Goal: Task Accomplishment & Management: Use online tool/utility

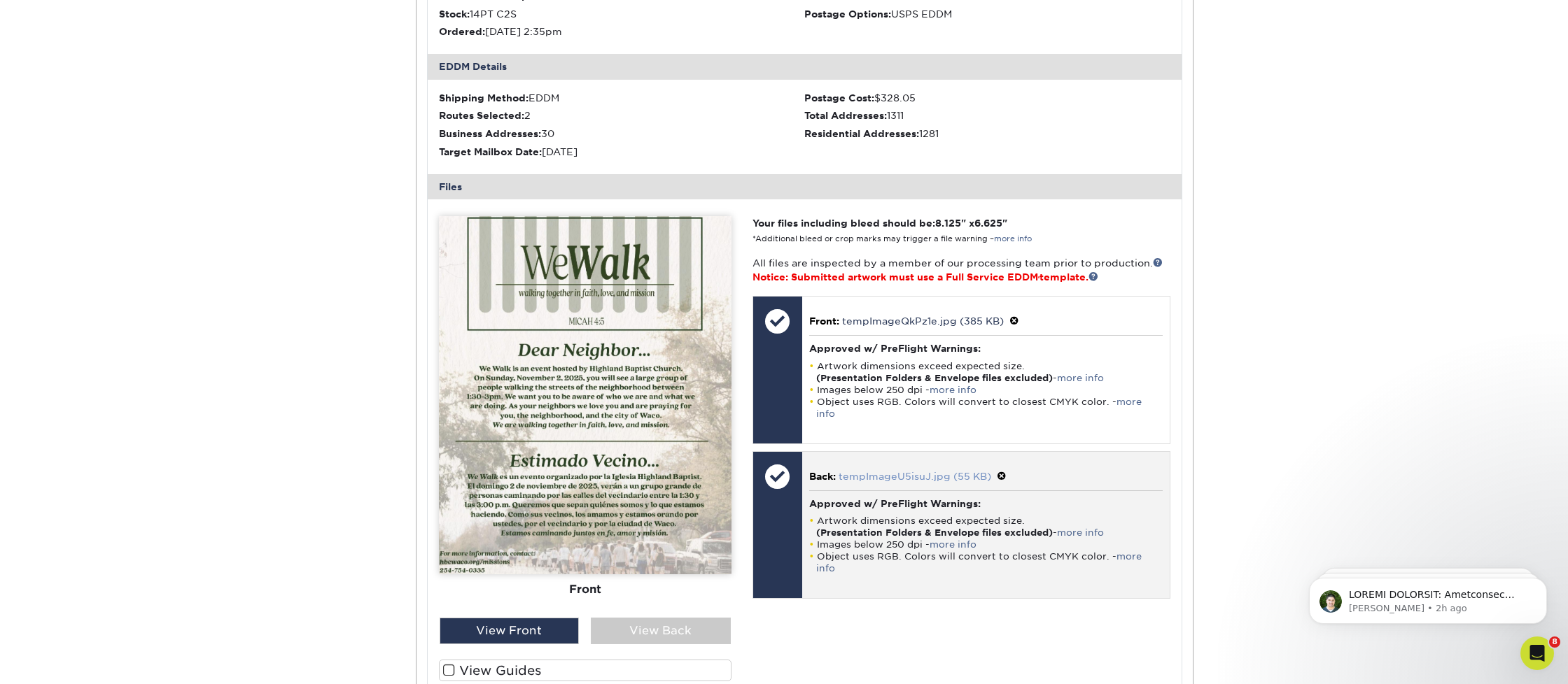
click at [914, 471] on link "tempImageU5isuJ.jpg (55 KB)" at bounding box center [914, 476] width 153 height 11
click at [870, 471] on link "tempImageU5isuJ.jpg (55 KB)" at bounding box center [914, 476] width 153 height 11
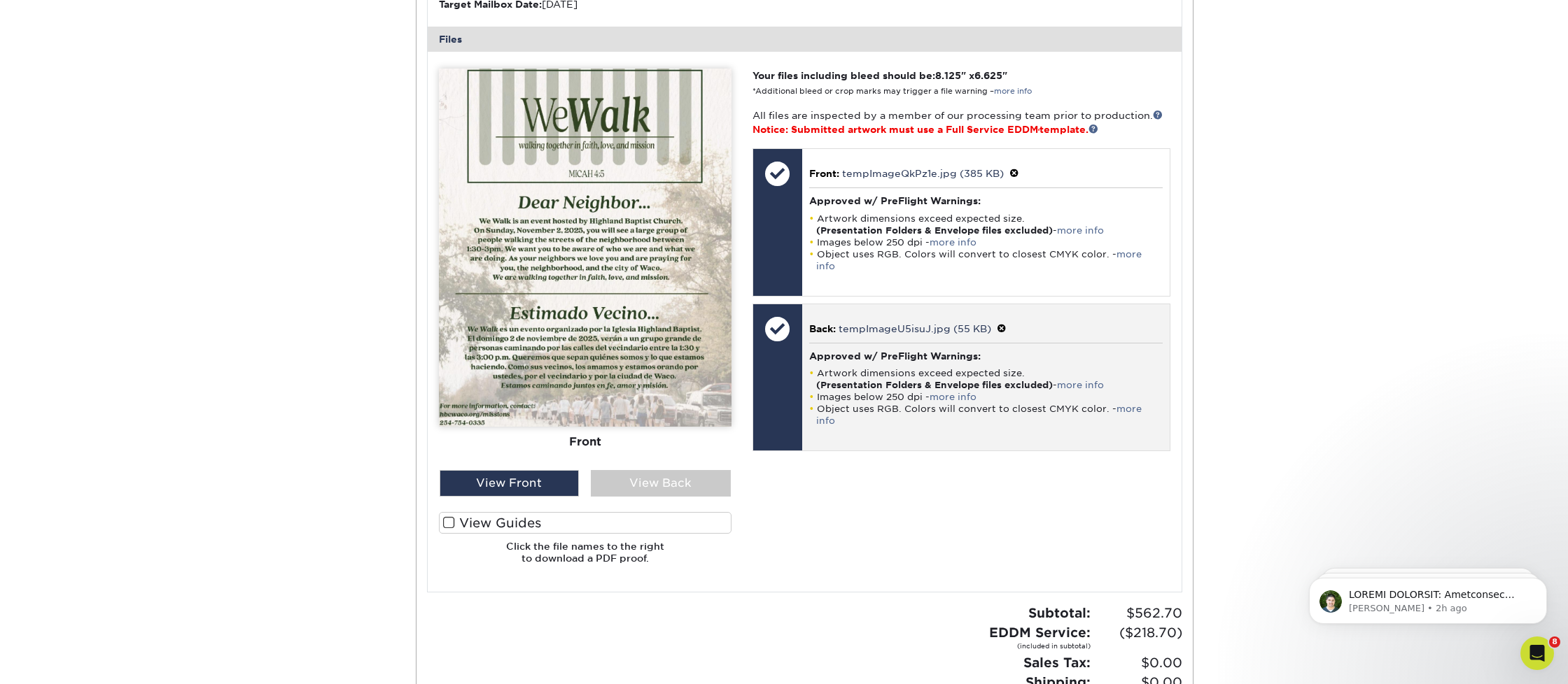
scroll to position [547, 0]
click at [1003, 322] on span at bounding box center [1001, 328] width 9 height 11
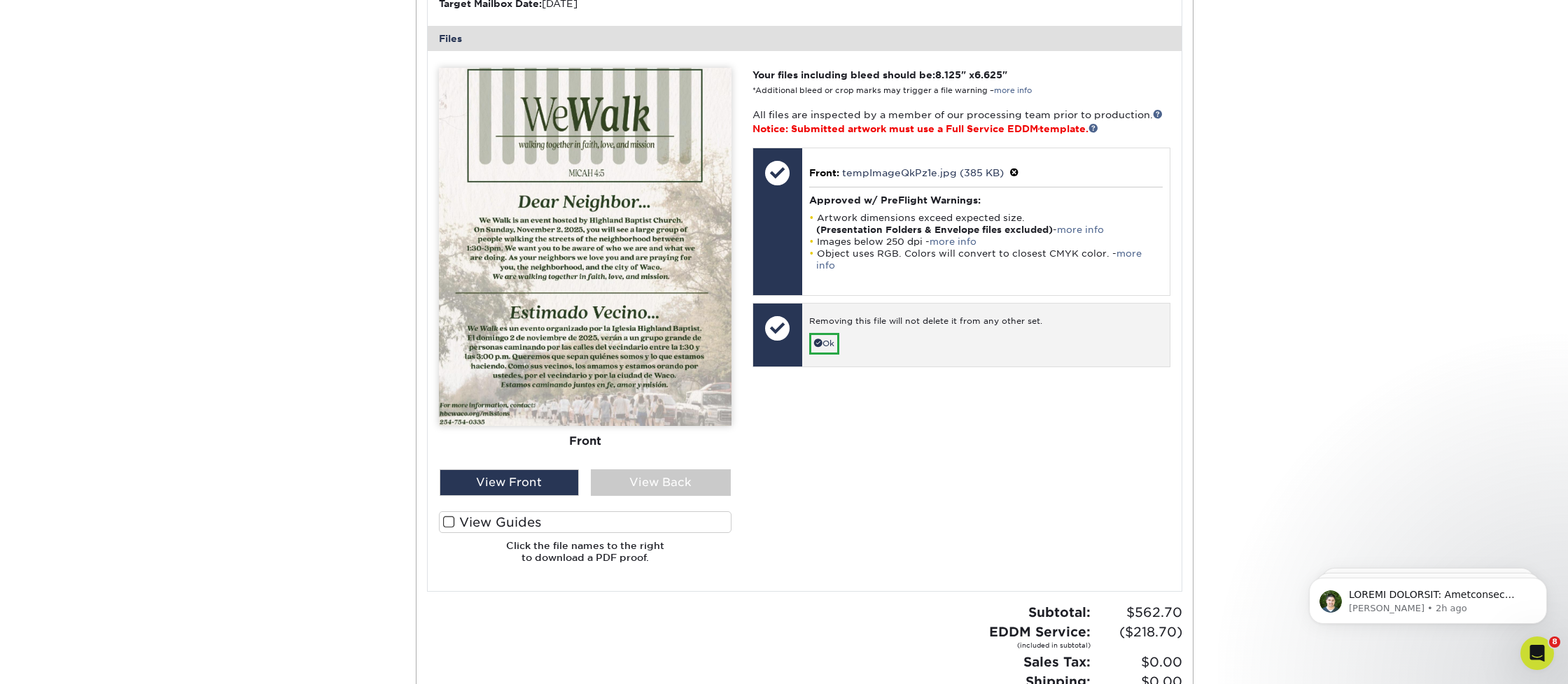
click at [822, 333] on link "Ok" at bounding box center [824, 344] width 30 height 21
click at [846, 314] on p "Back: Click to select or drag and drop the file here." at bounding box center [986, 328] width 348 height 28
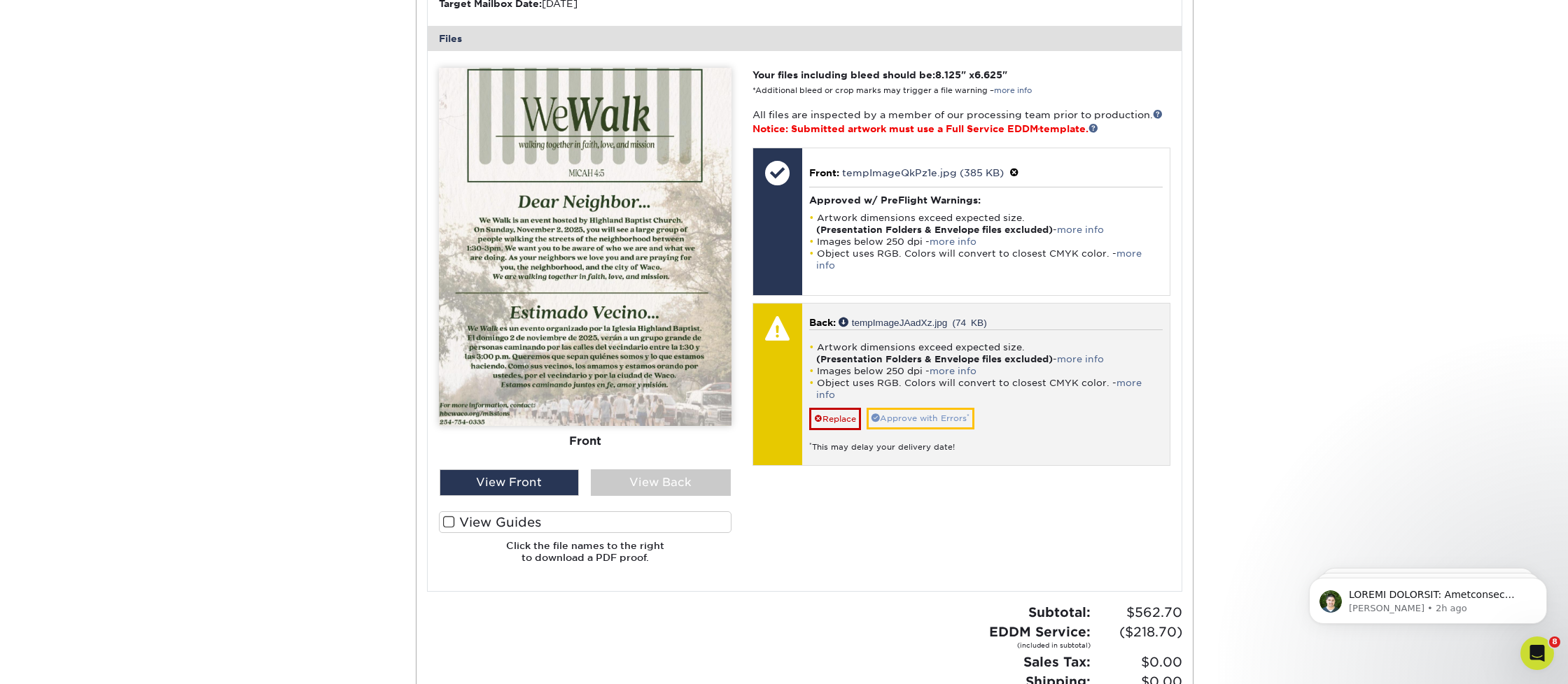
click at [916, 408] on link "Approve with Errors *" at bounding box center [920, 418] width 107 height 21
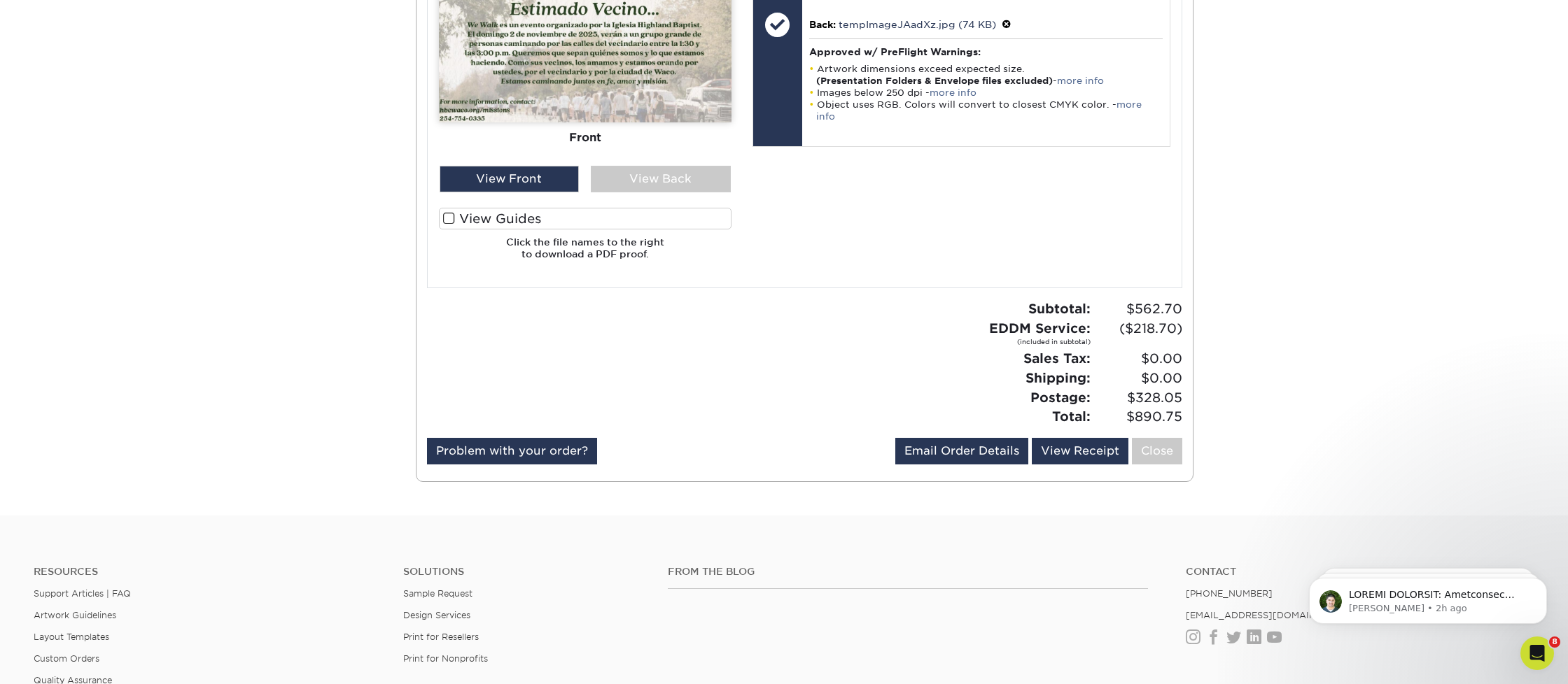
scroll to position [813, 0]
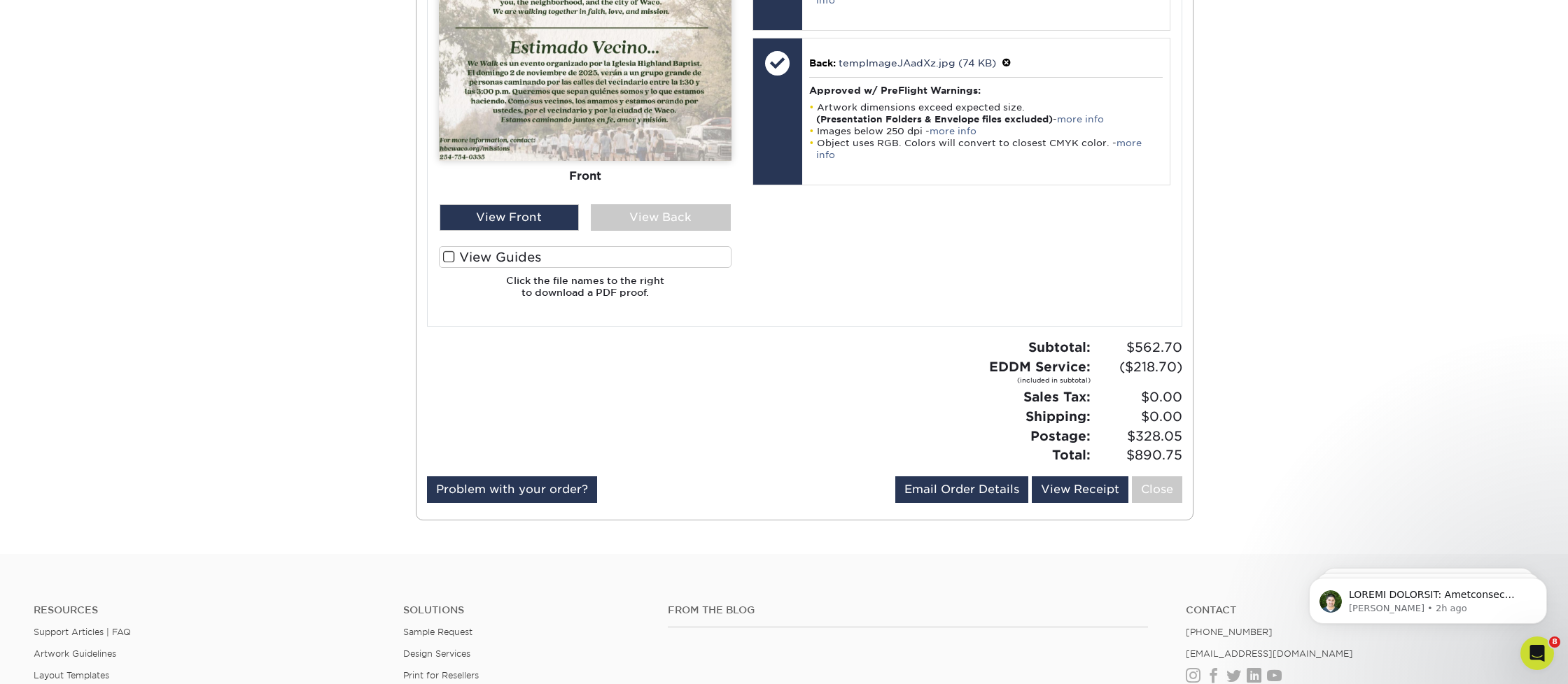
click at [450, 250] on span at bounding box center [449, 257] width 12 height 13
click at [0, 0] on input "View Guides" at bounding box center [0, 0] width 0 height 0
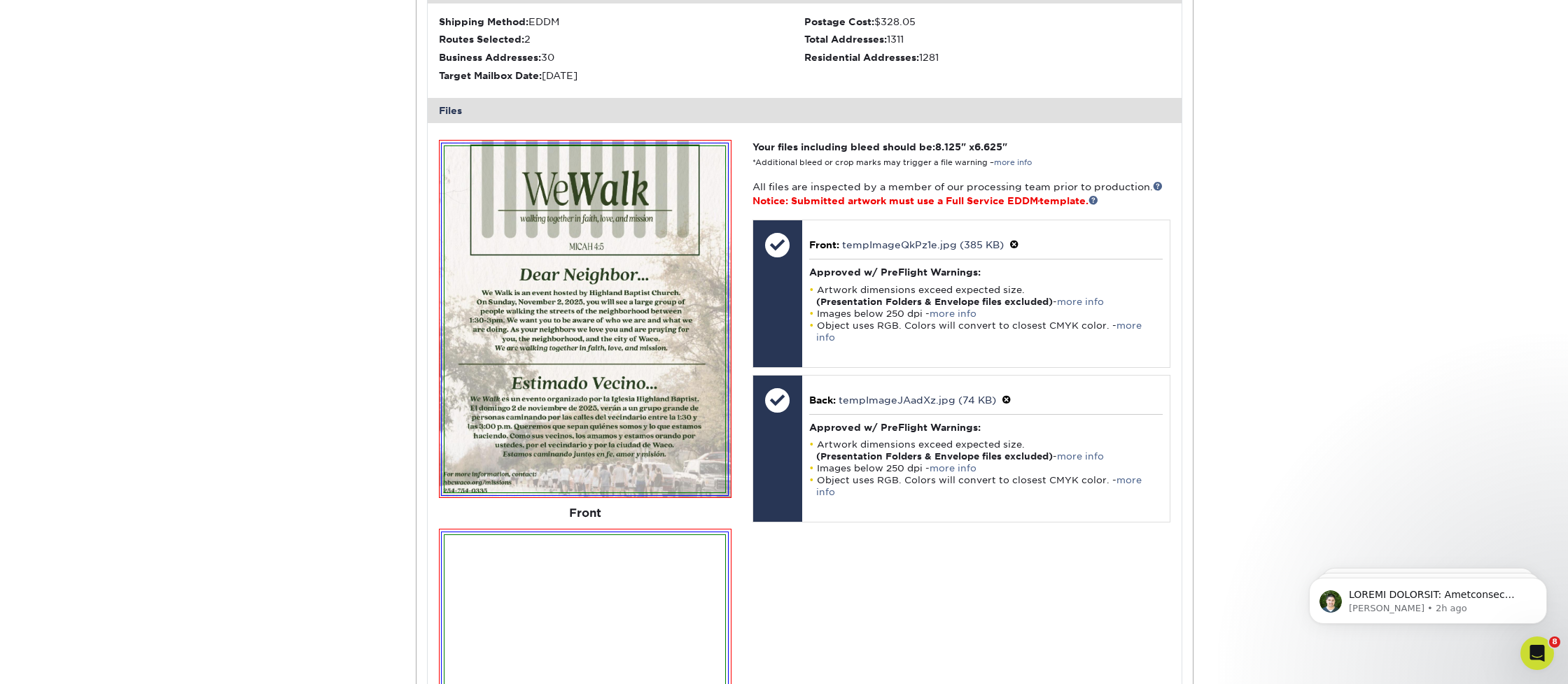
scroll to position [473, 0]
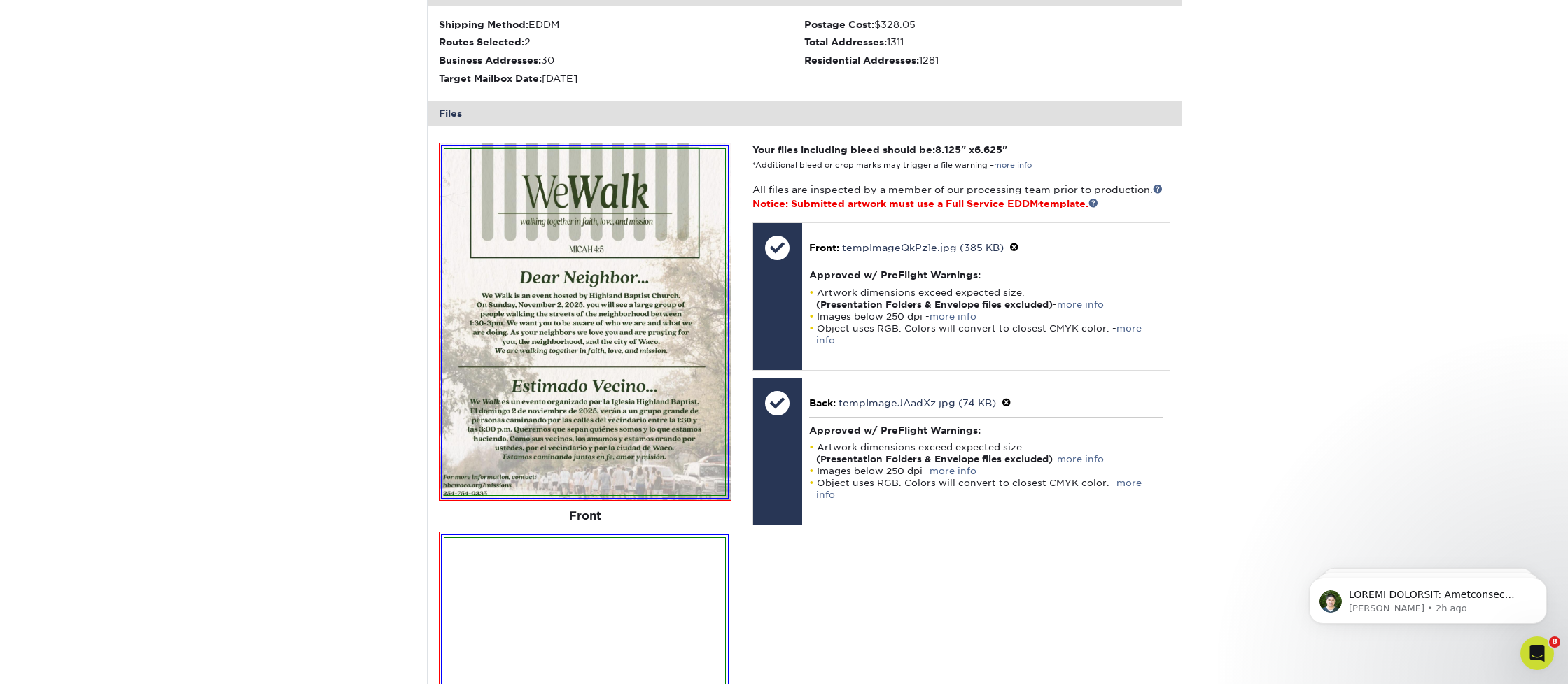
click at [572, 271] on img at bounding box center [584, 322] width 280 height 346
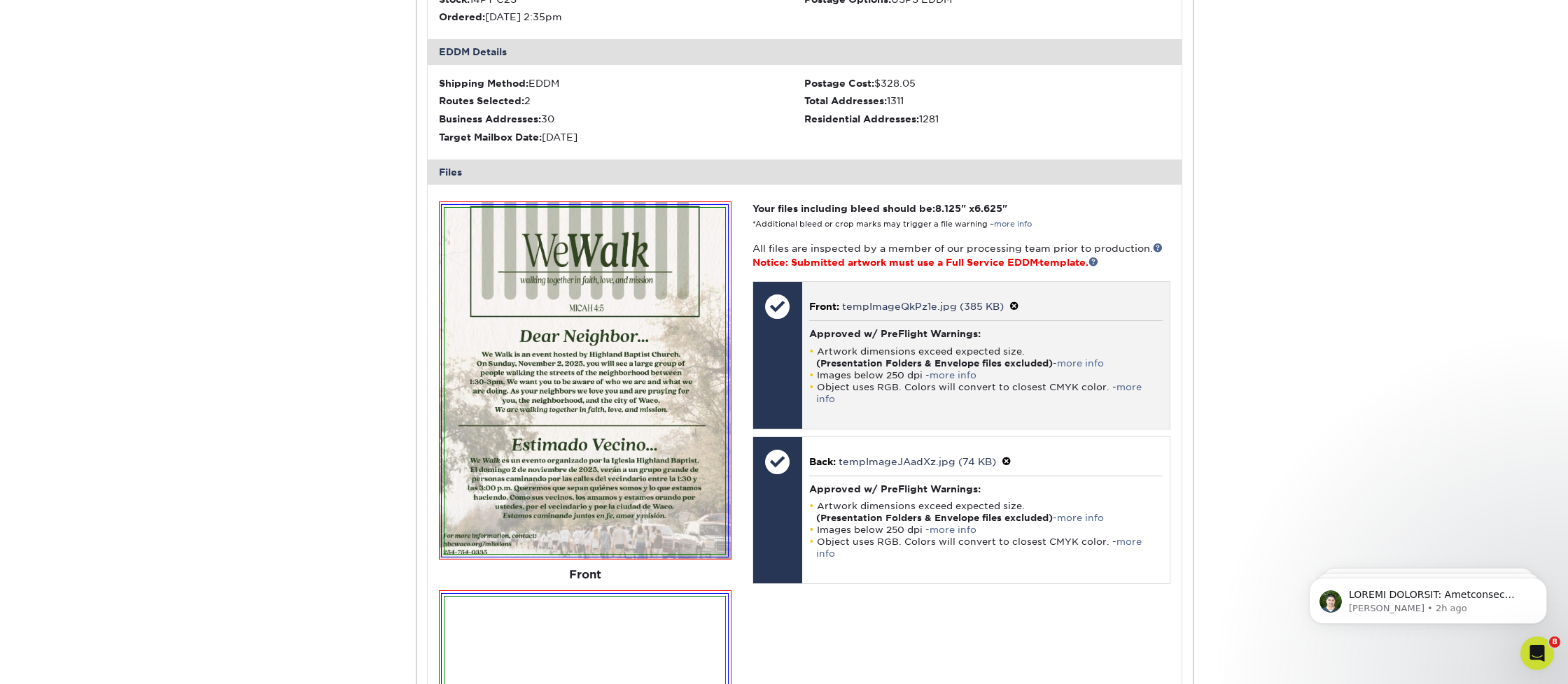
scroll to position [417, 0]
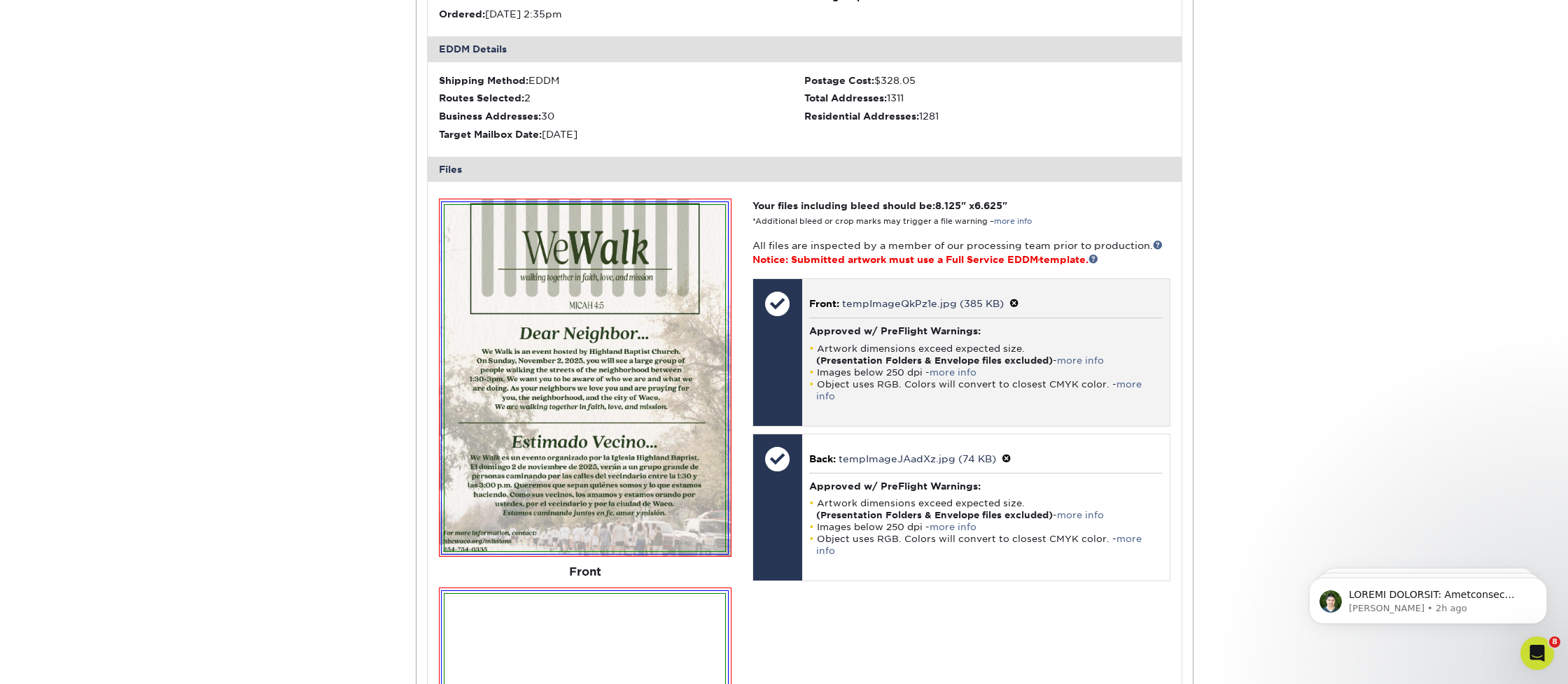
click at [1015, 298] on span at bounding box center [1014, 303] width 9 height 11
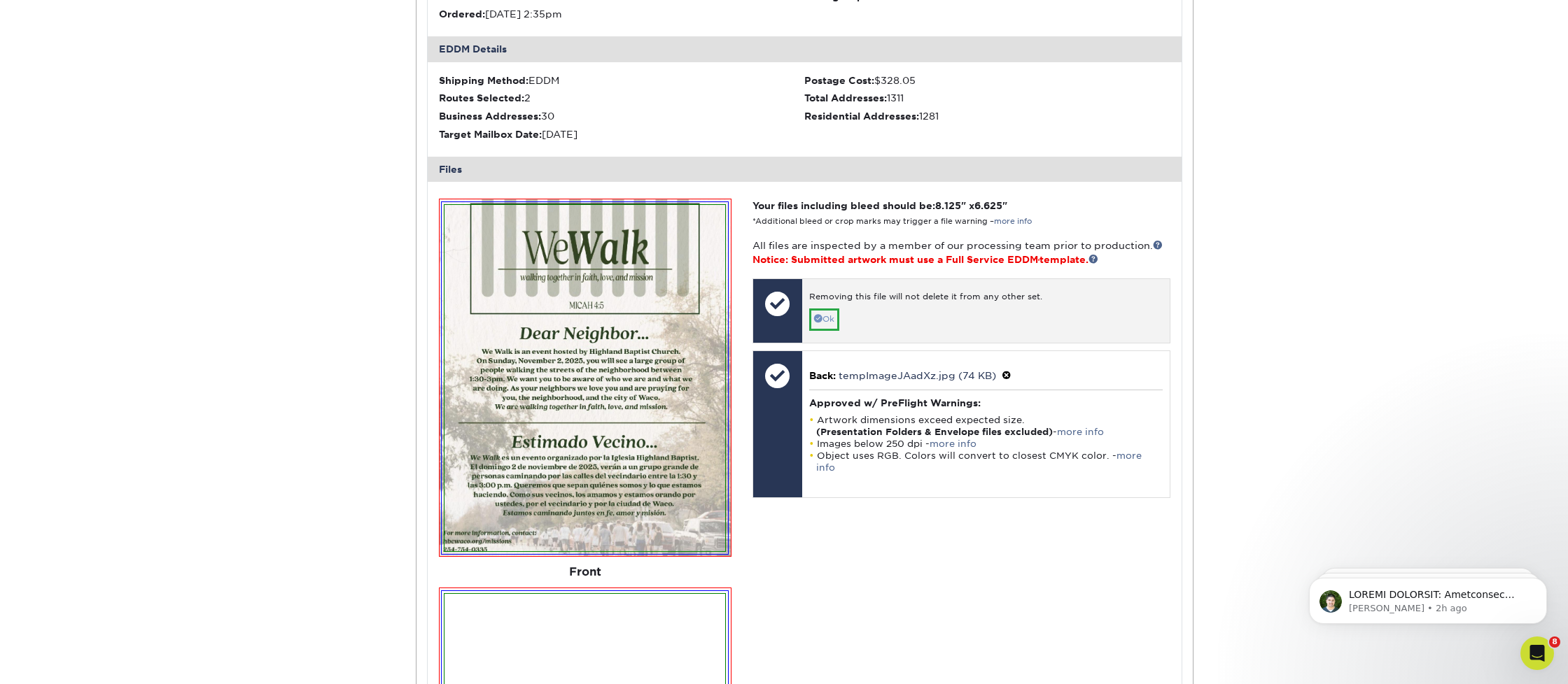
click at [814, 314] on span at bounding box center [818, 318] width 9 height 9
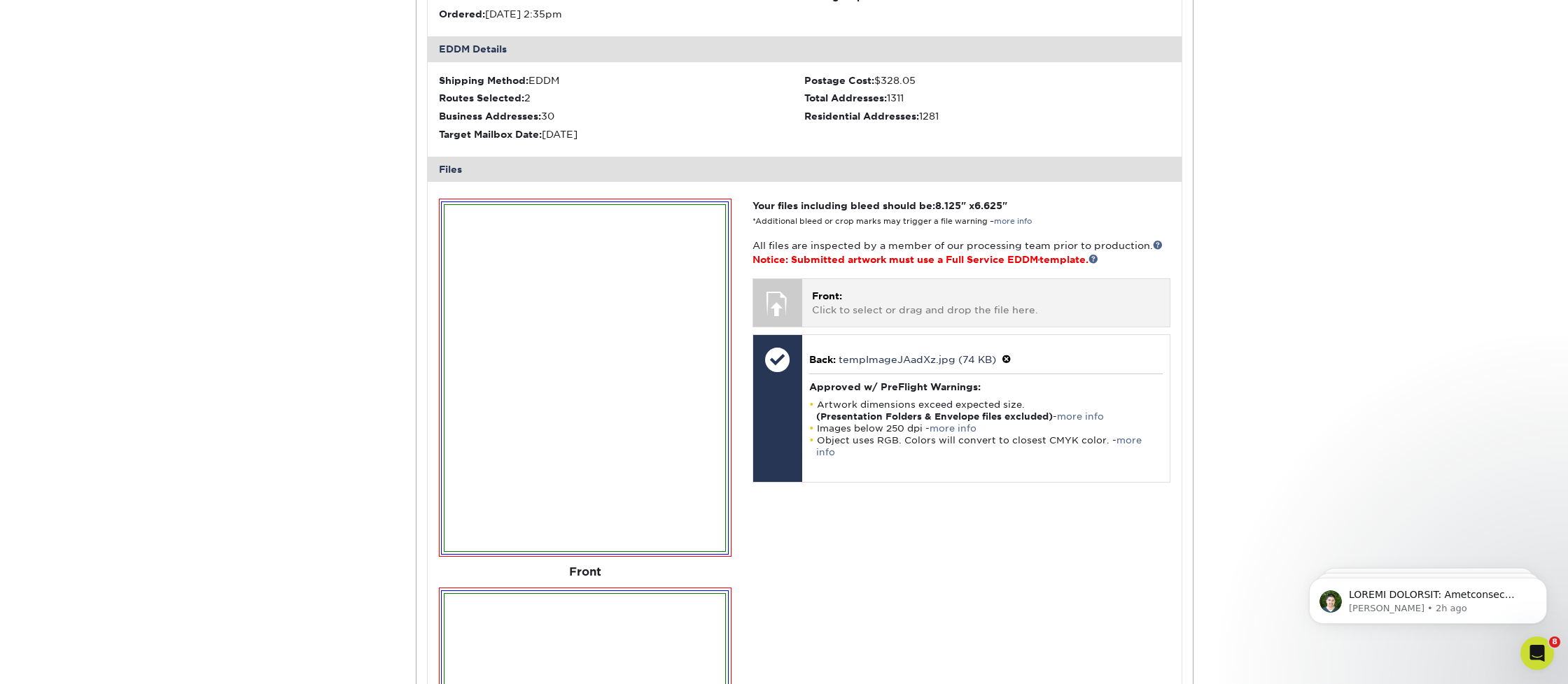
click at [853, 293] on p "Front: Click to select or drag and drop the file here." at bounding box center [986, 303] width 348 height 28
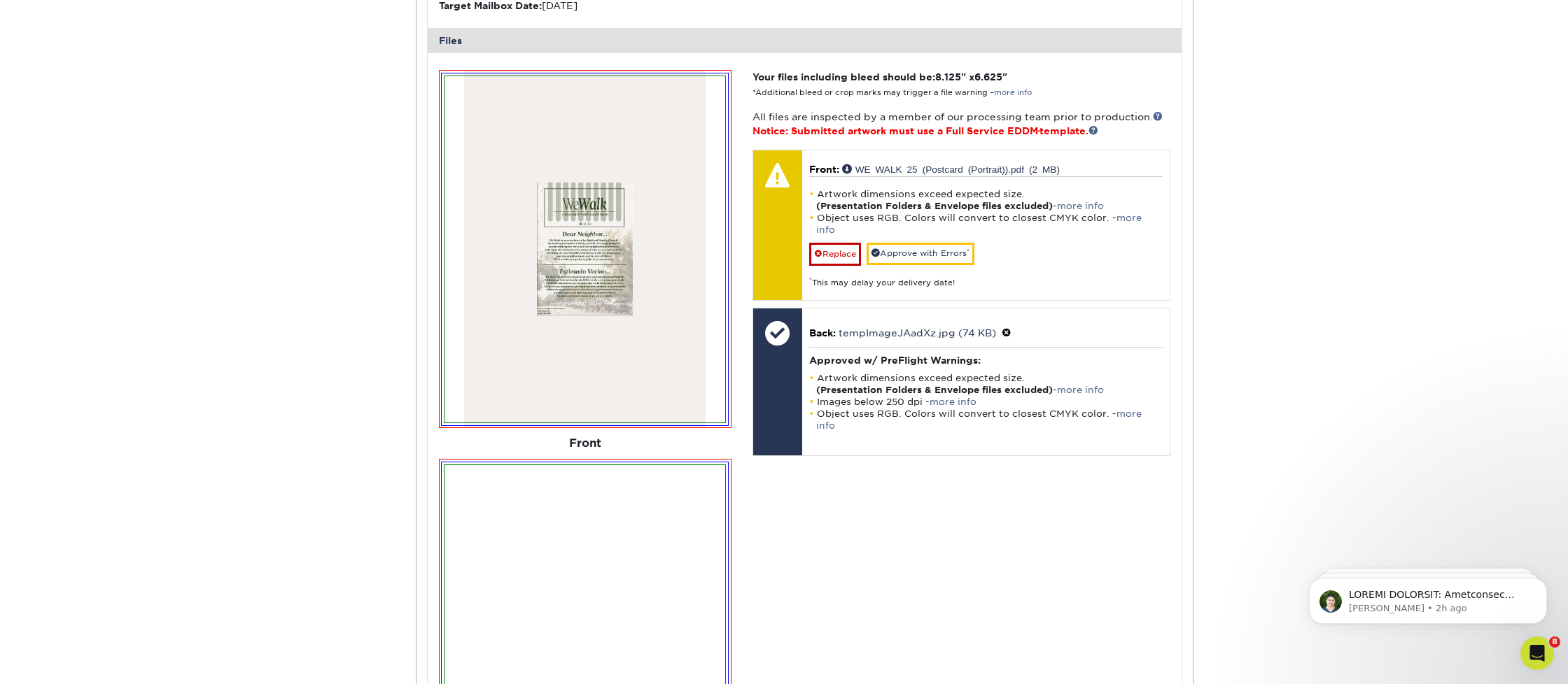
scroll to position [534, 0]
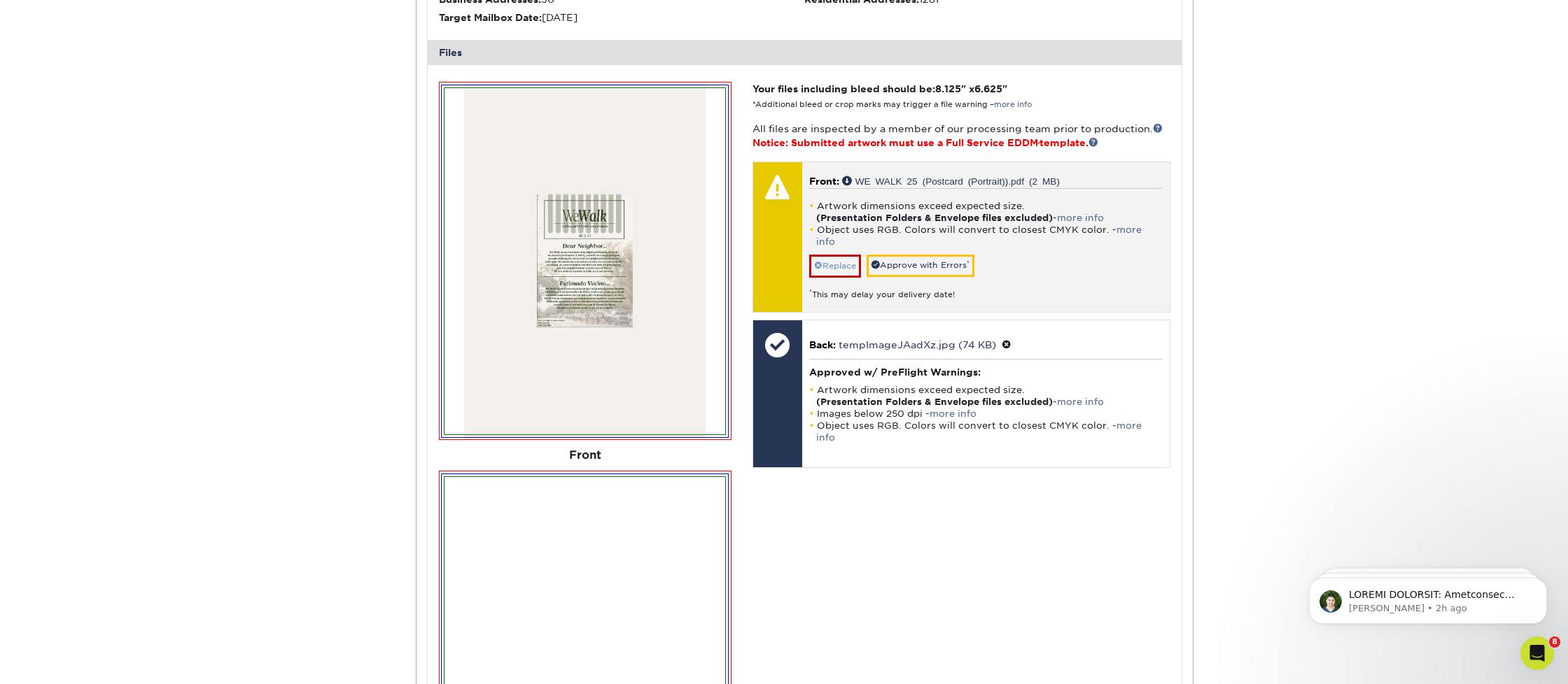
click at [849, 254] on link "Replace" at bounding box center [835, 265] width 52 height 22
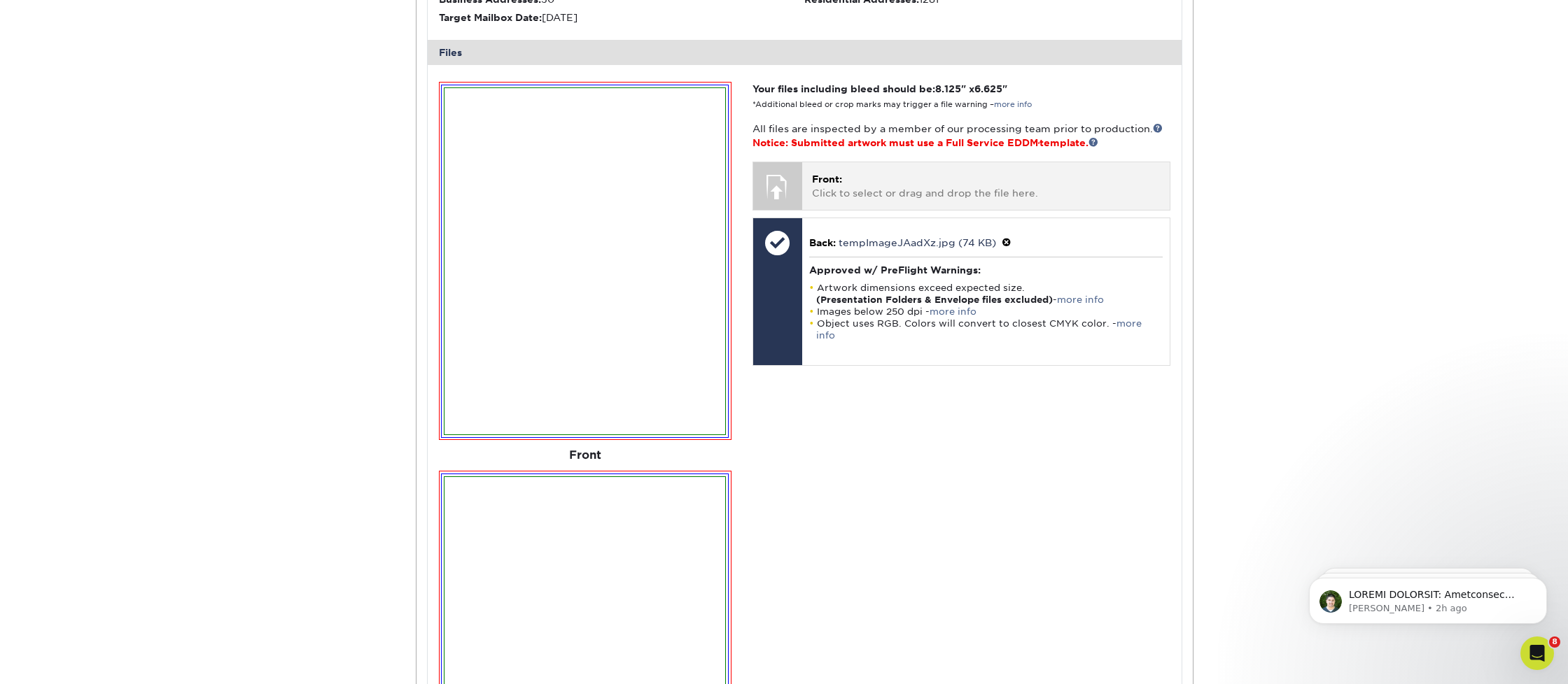
click at [880, 172] on p "Front: Click to select or drag and drop the file here." at bounding box center [986, 186] width 348 height 28
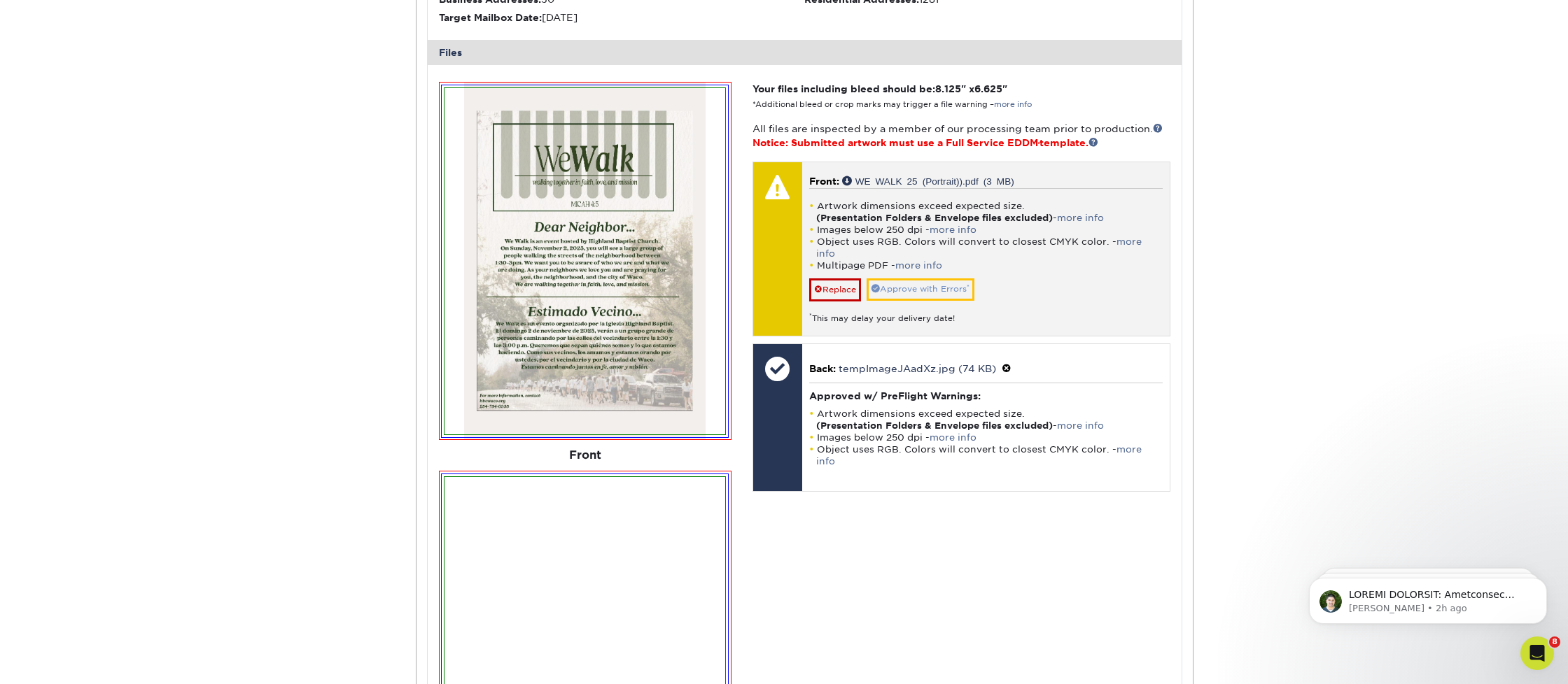
click at [926, 278] on link "Approve with Errors *" at bounding box center [920, 288] width 107 height 21
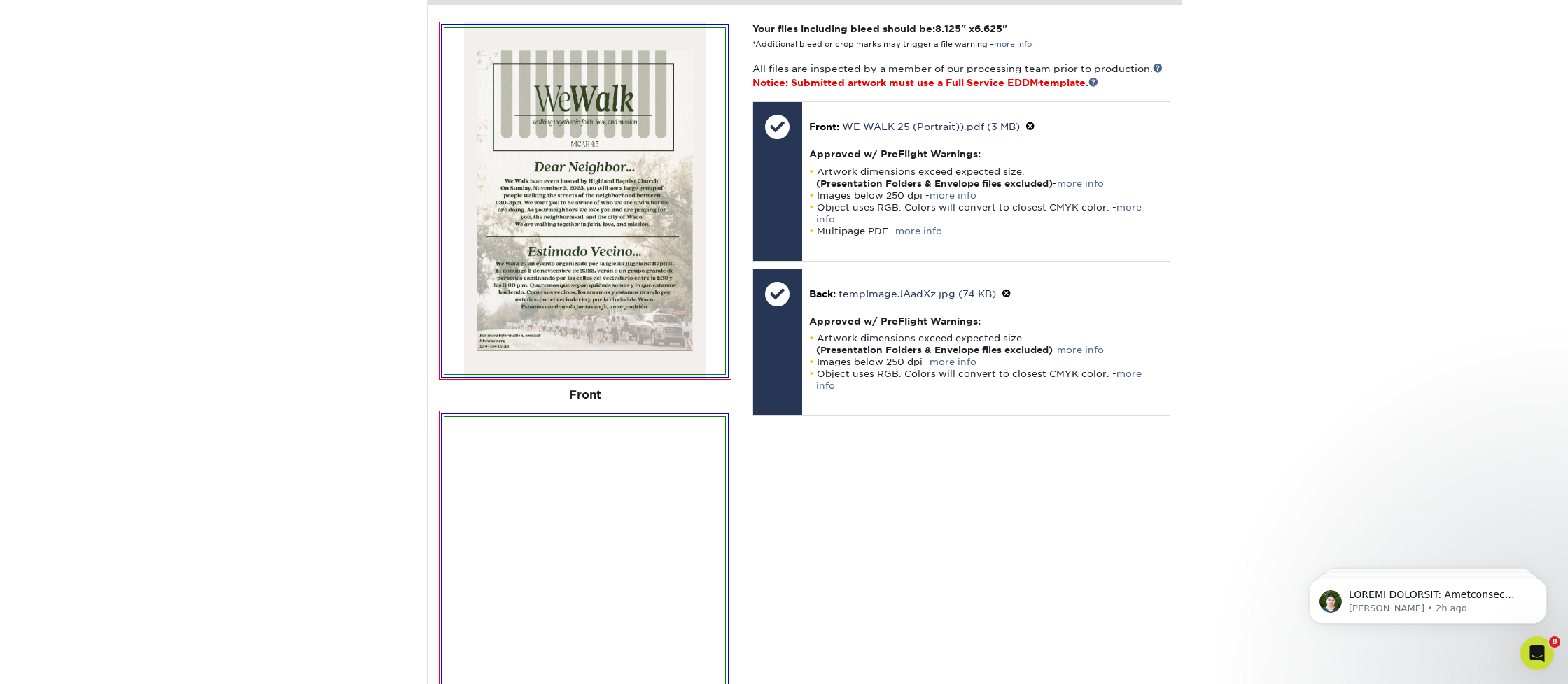
scroll to position [605, 0]
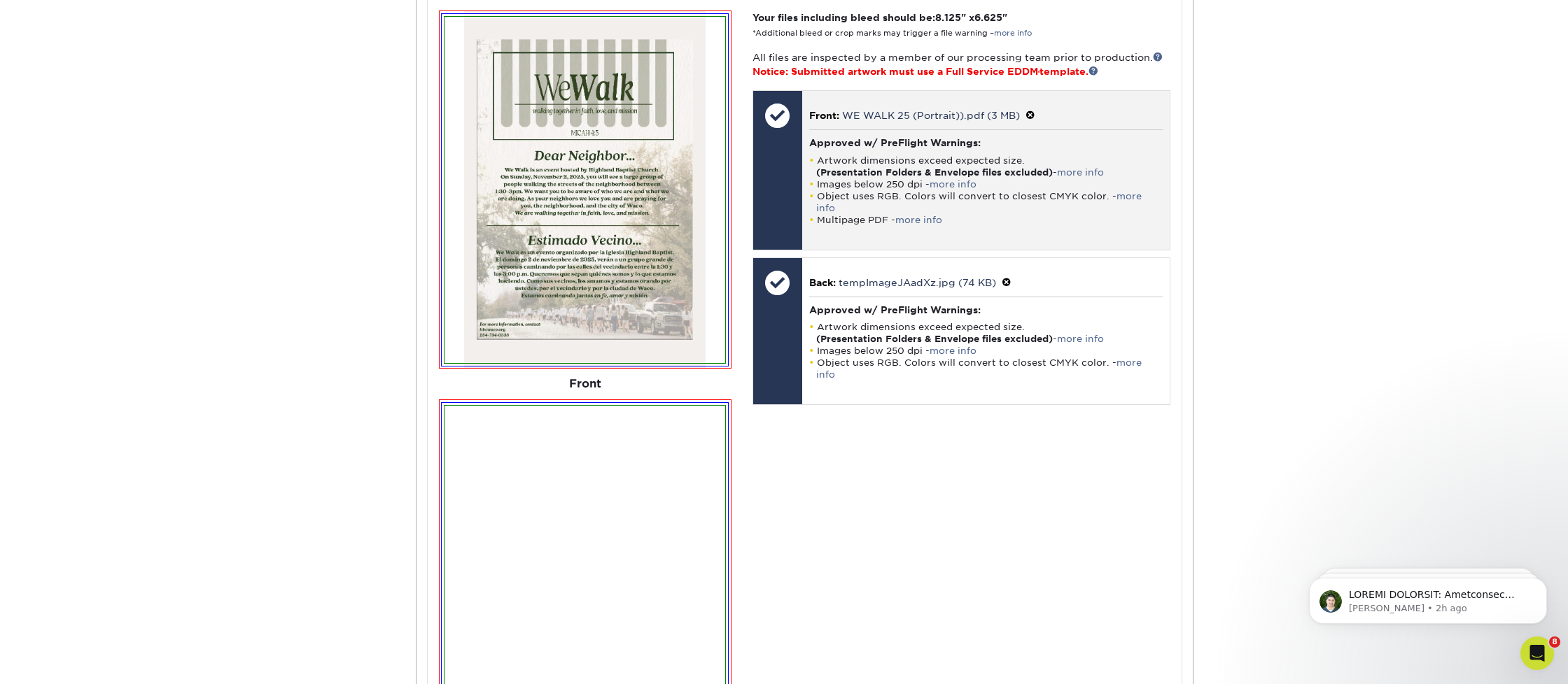
click at [1034, 110] on span at bounding box center [1030, 115] width 9 height 11
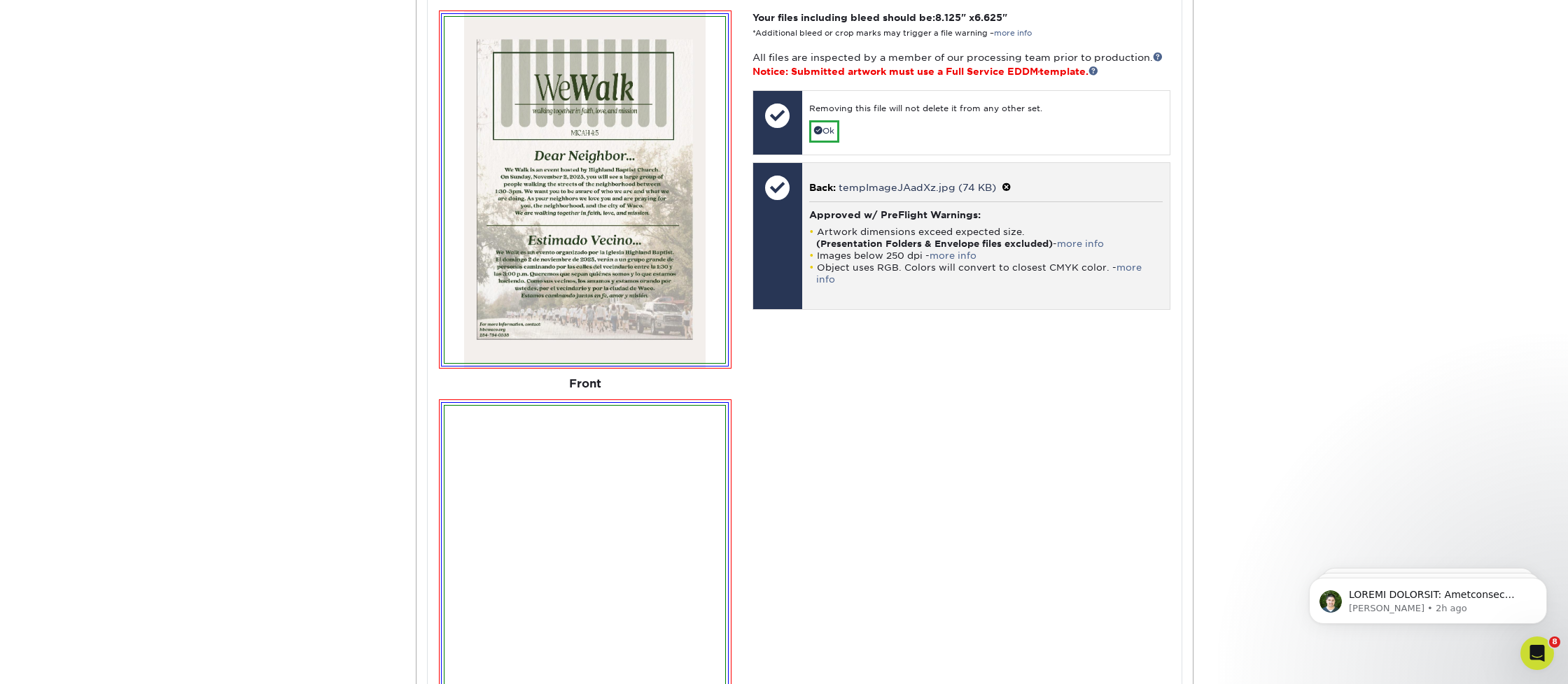
click at [1001, 182] on span at bounding box center [1006, 187] width 9 height 11
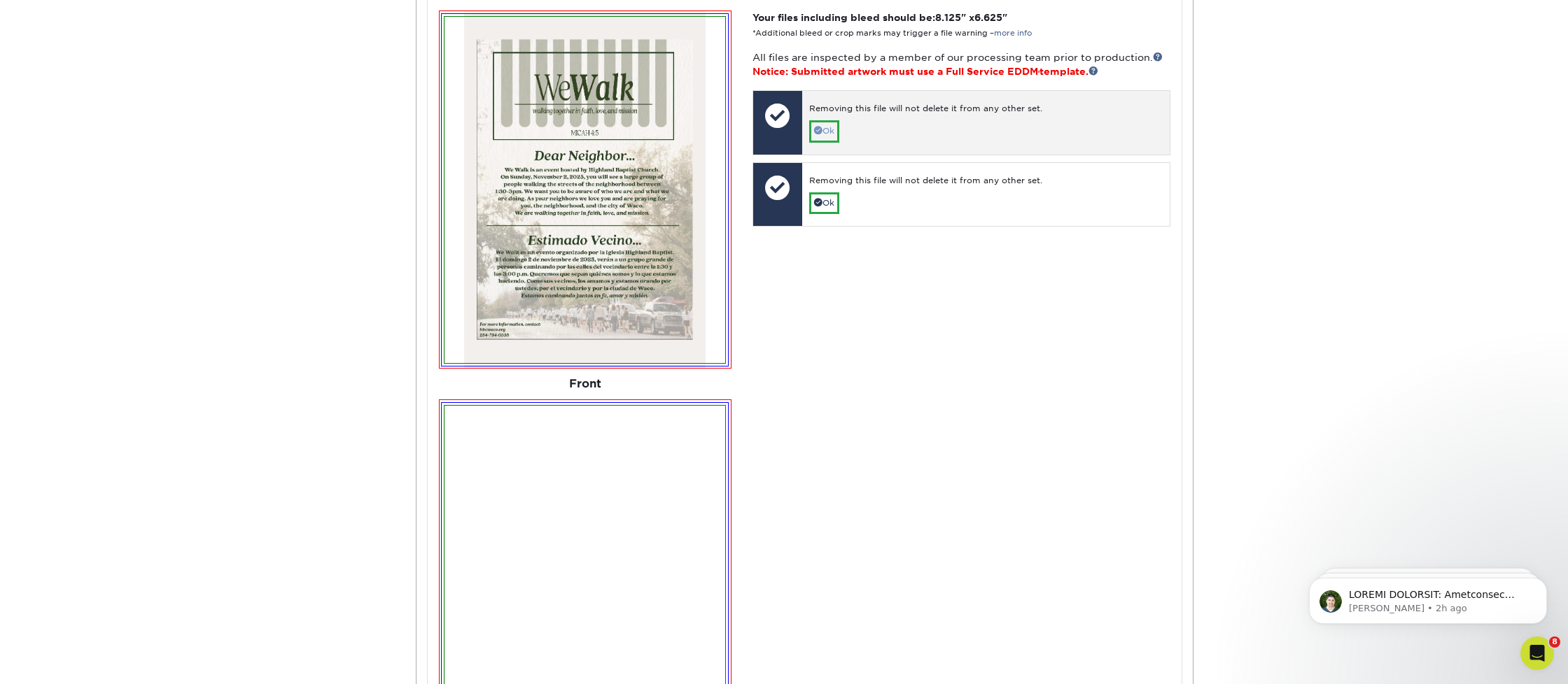
drag, startPoint x: 1079, startPoint y: 289, endPoint x: 835, endPoint y: 120, distance: 296.8
click at [1076, 286] on div "Your files including bleed should be: 8.125 " x 6.625 " *Additional bleed or cr…" at bounding box center [961, 451] width 439 height 882
click at [835, 126] on link "Ok" at bounding box center [824, 130] width 30 height 21
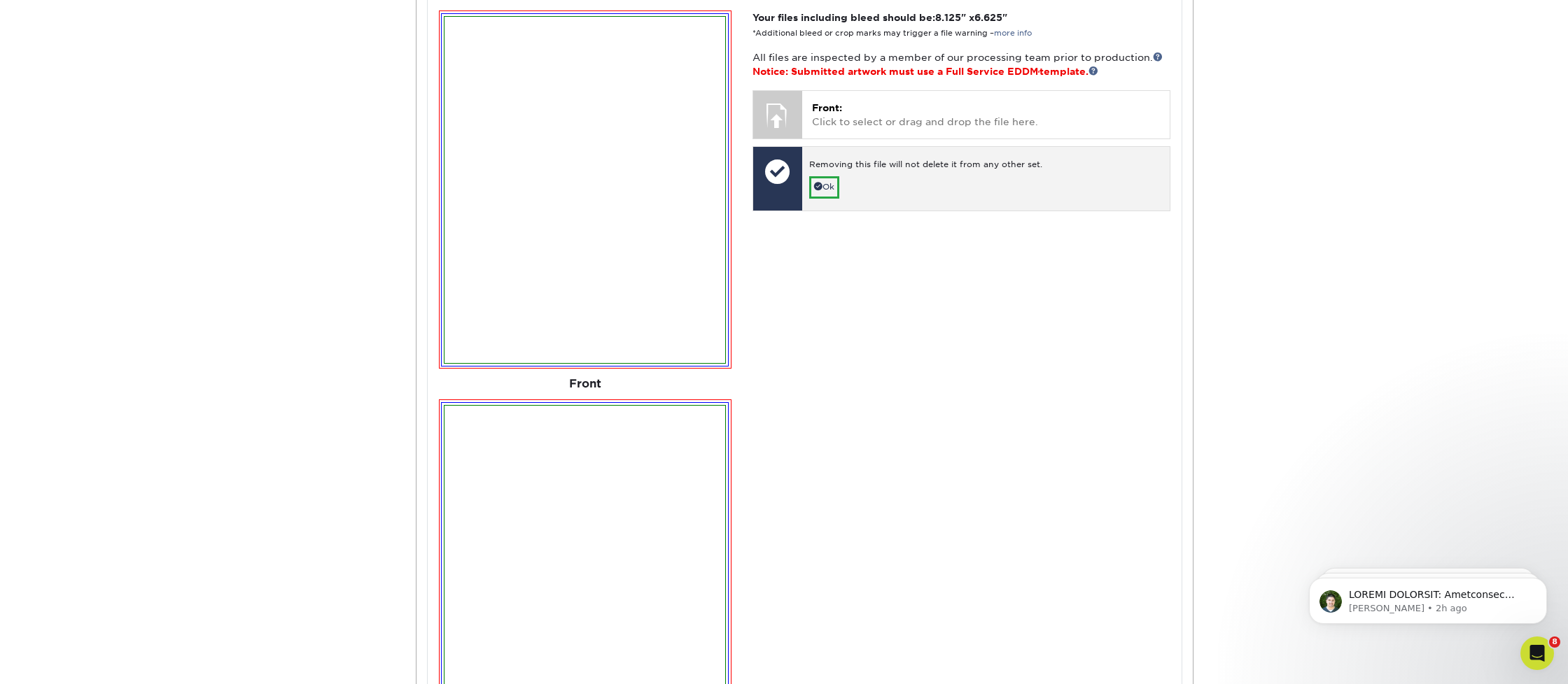
drag, startPoint x: 823, startPoint y: 176, endPoint x: 832, endPoint y: 160, distance: 18.4
click at [823, 176] on link "Ok" at bounding box center [824, 186] width 30 height 21
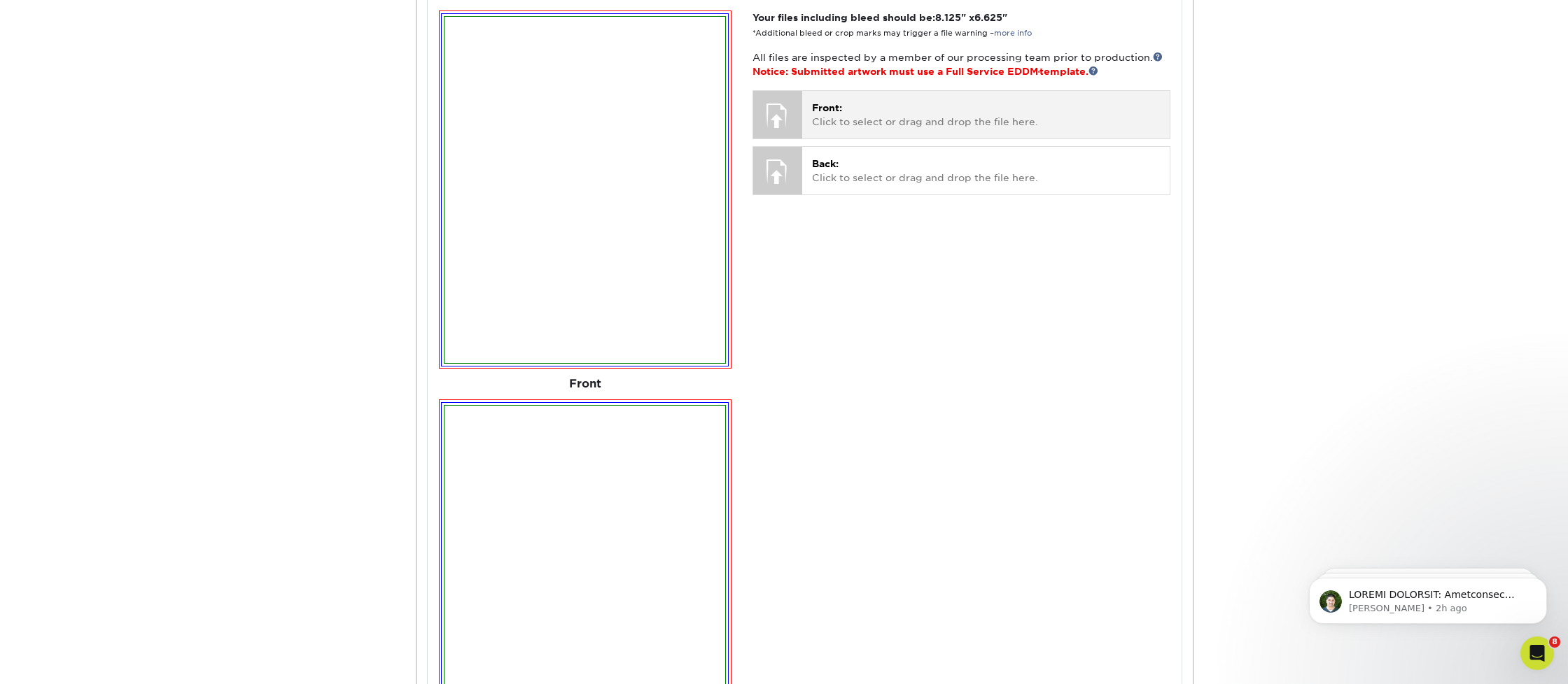
click at [869, 116] on p "Front: Click to select or drag and drop the file here." at bounding box center [986, 115] width 348 height 28
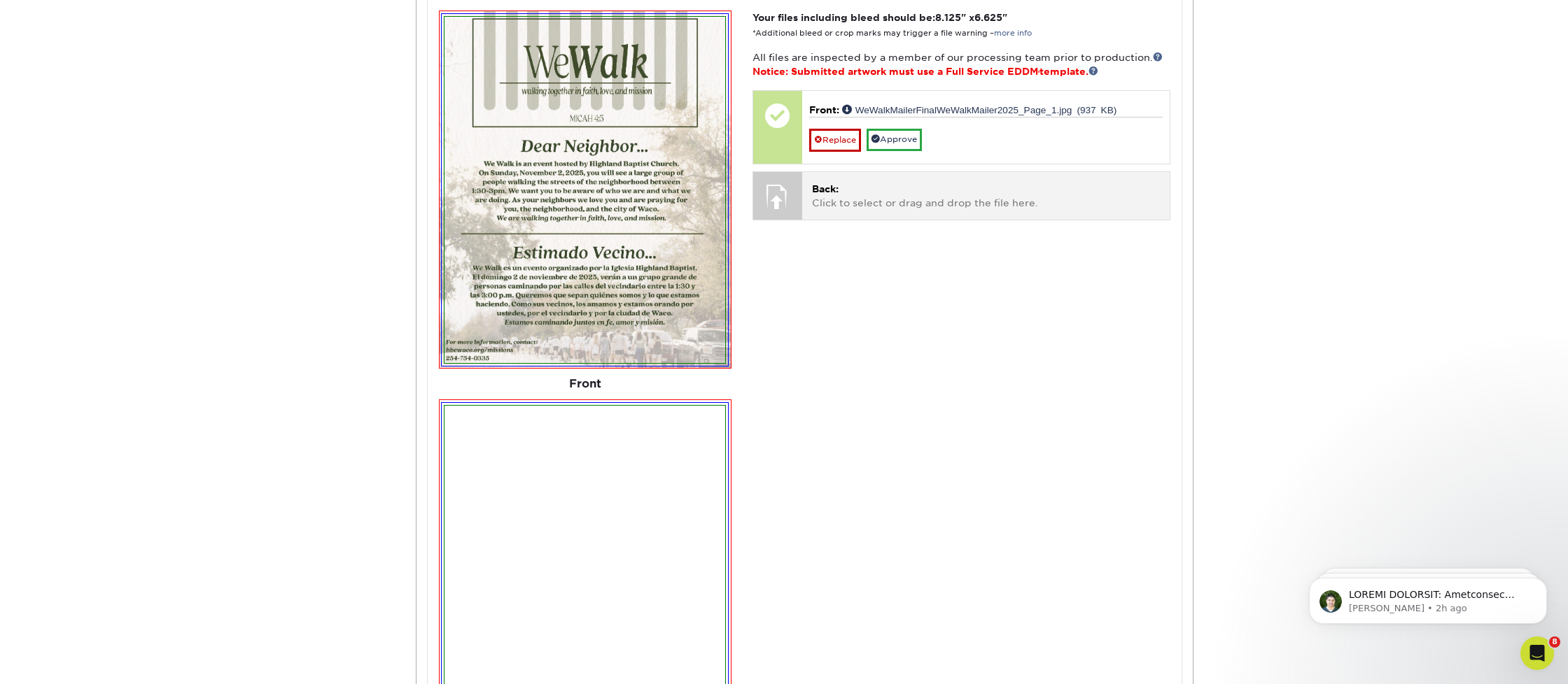
click at [964, 194] on p "Back: Click to select or drag and drop the file here." at bounding box center [986, 196] width 348 height 28
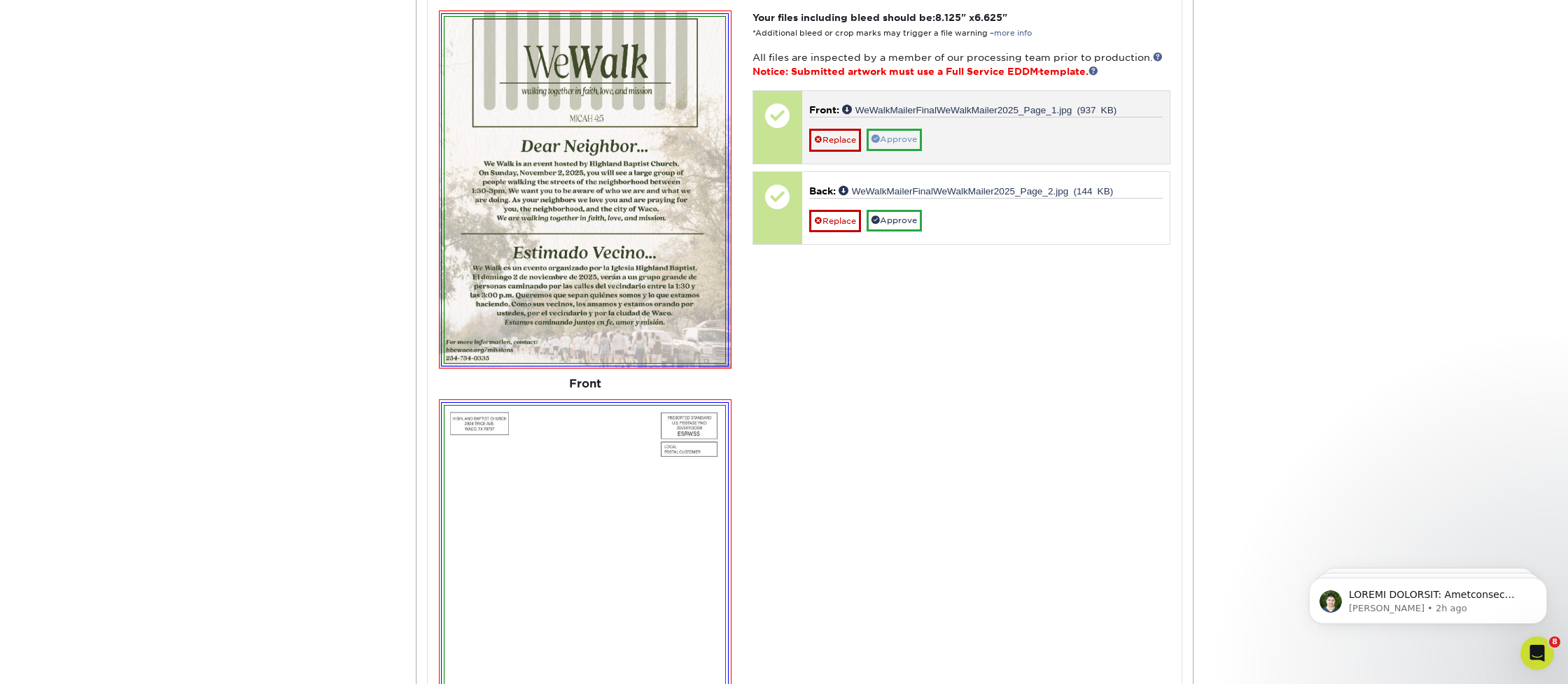
click at [899, 133] on link "Approve" at bounding box center [894, 139] width 55 height 21
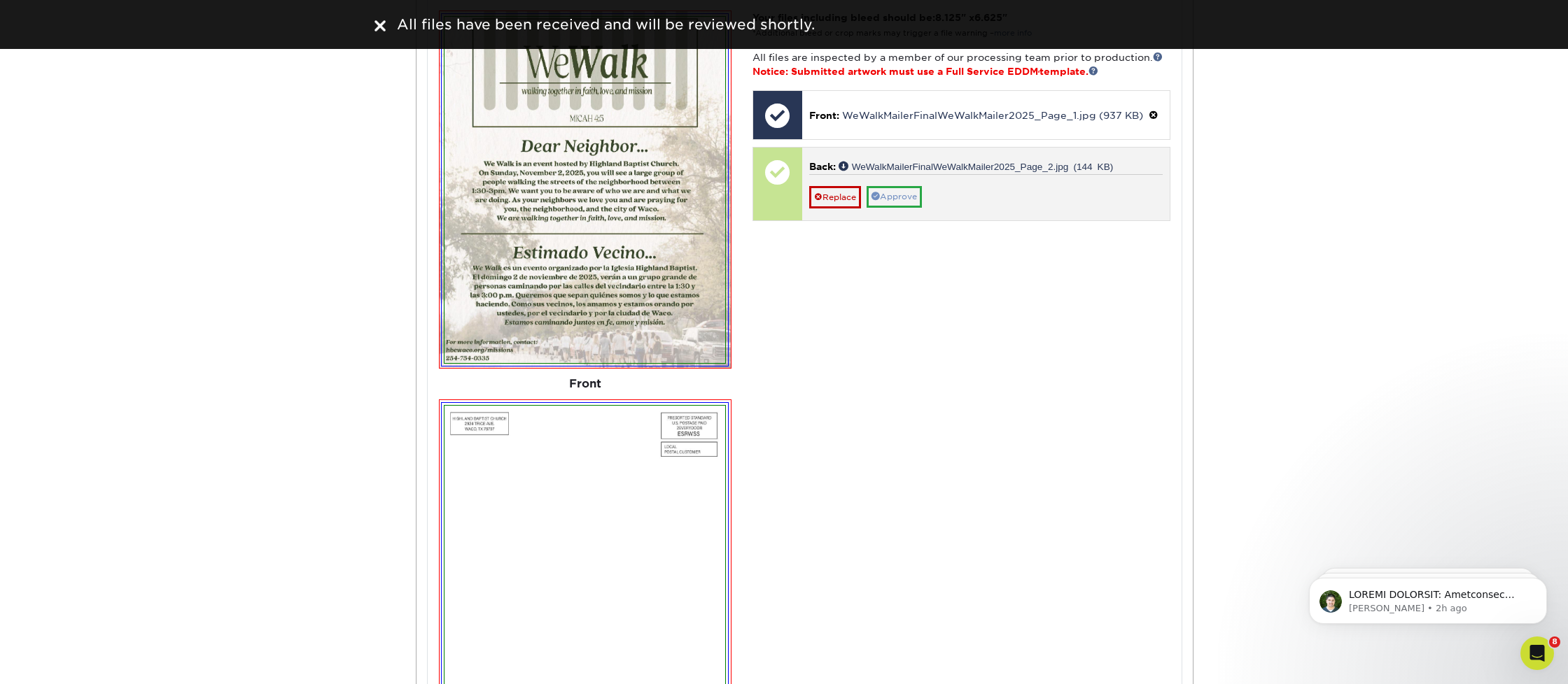
click at [908, 187] on link "Approve" at bounding box center [894, 197] width 55 height 21
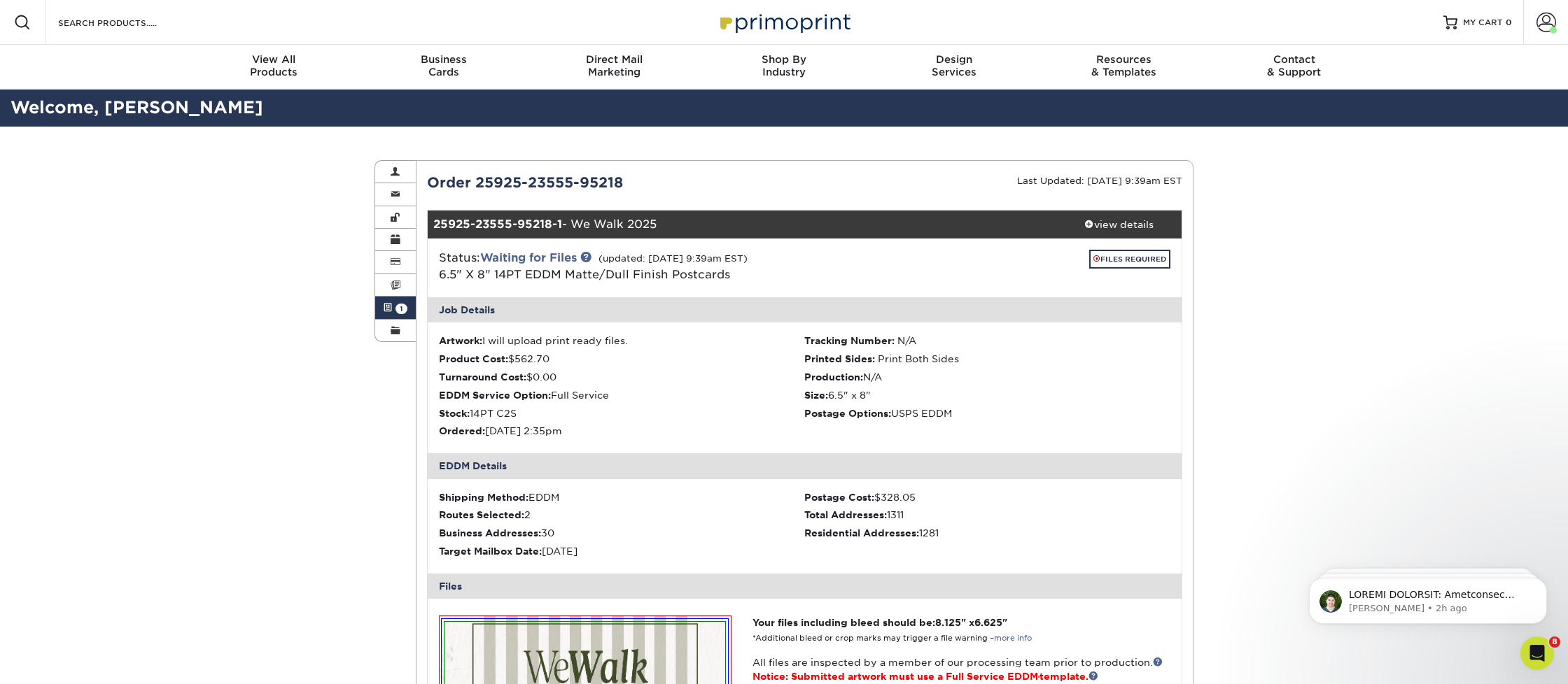
scroll to position [0, 1]
